Goal: Find specific page/section: Find specific page/section

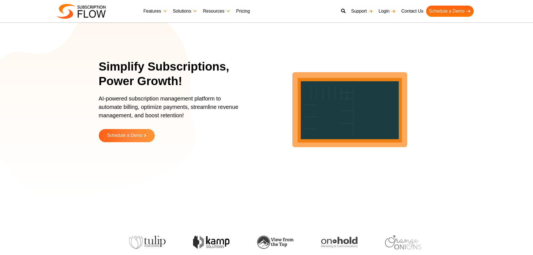
drag, startPoint x: 0, startPoint y: 0, endPoint x: 232, endPoint y: 7, distance: 231.7
click at [232, 7] on link "Resources" at bounding box center [216, 11] width 33 height 11
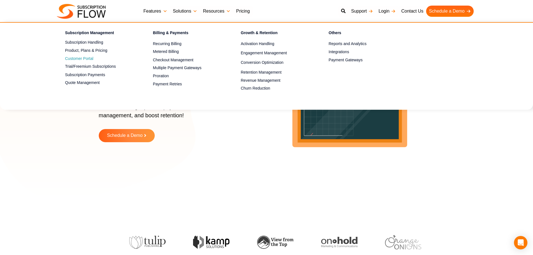
click at [87, 58] on span "Customer Portal" at bounding box center [79, 59] width 28 height 6
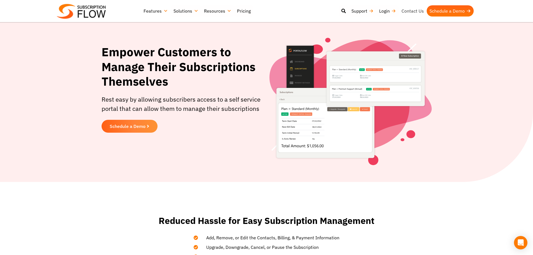
click at [414, 9] on link "Contact Us" at bounding box center [413, 10] width 28 height 11
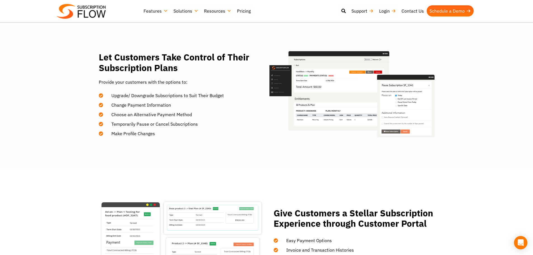
scroll to position [87, 0]
